Goal: Information Seeking & Learning: Learn about a topic

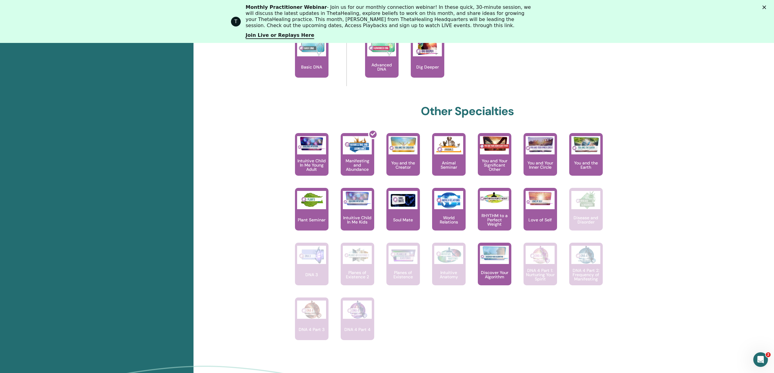
click at [653, 87] on div "Hello, [PERSON_NAME] Your journey starts here; welcome to ThetaLearning HQ. Lea…" at bounding box center [483, 126] width 580 height 601
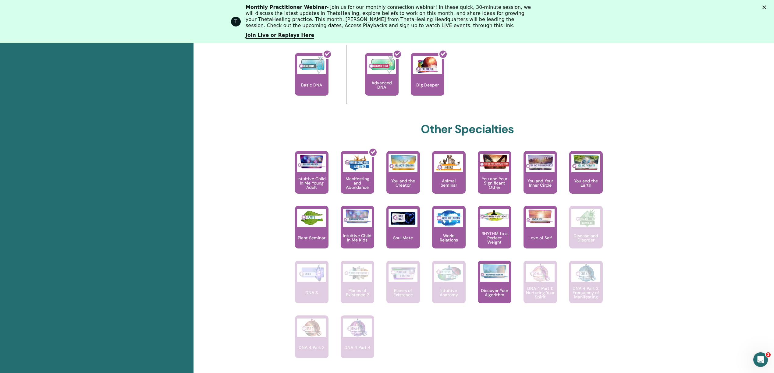
scroll to position [300, 0]
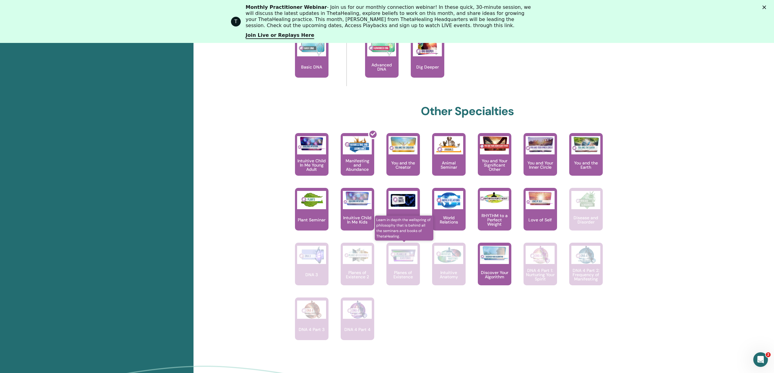
click at [401, 267] on div "Planes of Existence" at bounding box center [403, 264] width 34 height 43
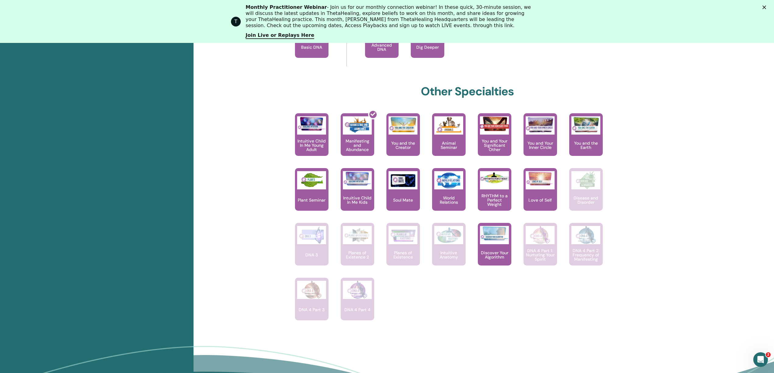
scroll to position [338, 0]
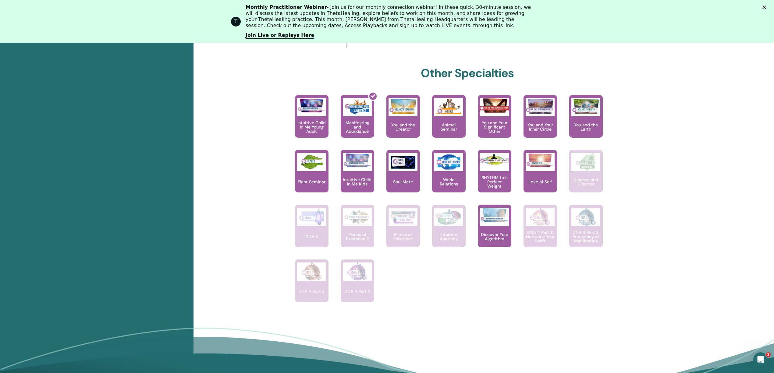
click at [447, 292] on div "(former Rainbow Children Young Adult) Trust your knowing, expand your gifts, an…" at bounding box center [463, 204] width 360 height 219
click at [472, 301] on div "(former Rainbow Children Young Adult) Trust your knowing, expand your gifts, an…" at bounding box center [463, 204] width 360 height 219
click at [466, 316] on div "Hello, [PERSON_NAME] Your journey starts here; welcome to ThetaLearning HQ. Lea…" at bounding box center [468, 55] width 366 height 534
